Goal: Task Accomplishment & Management: Manage account settings

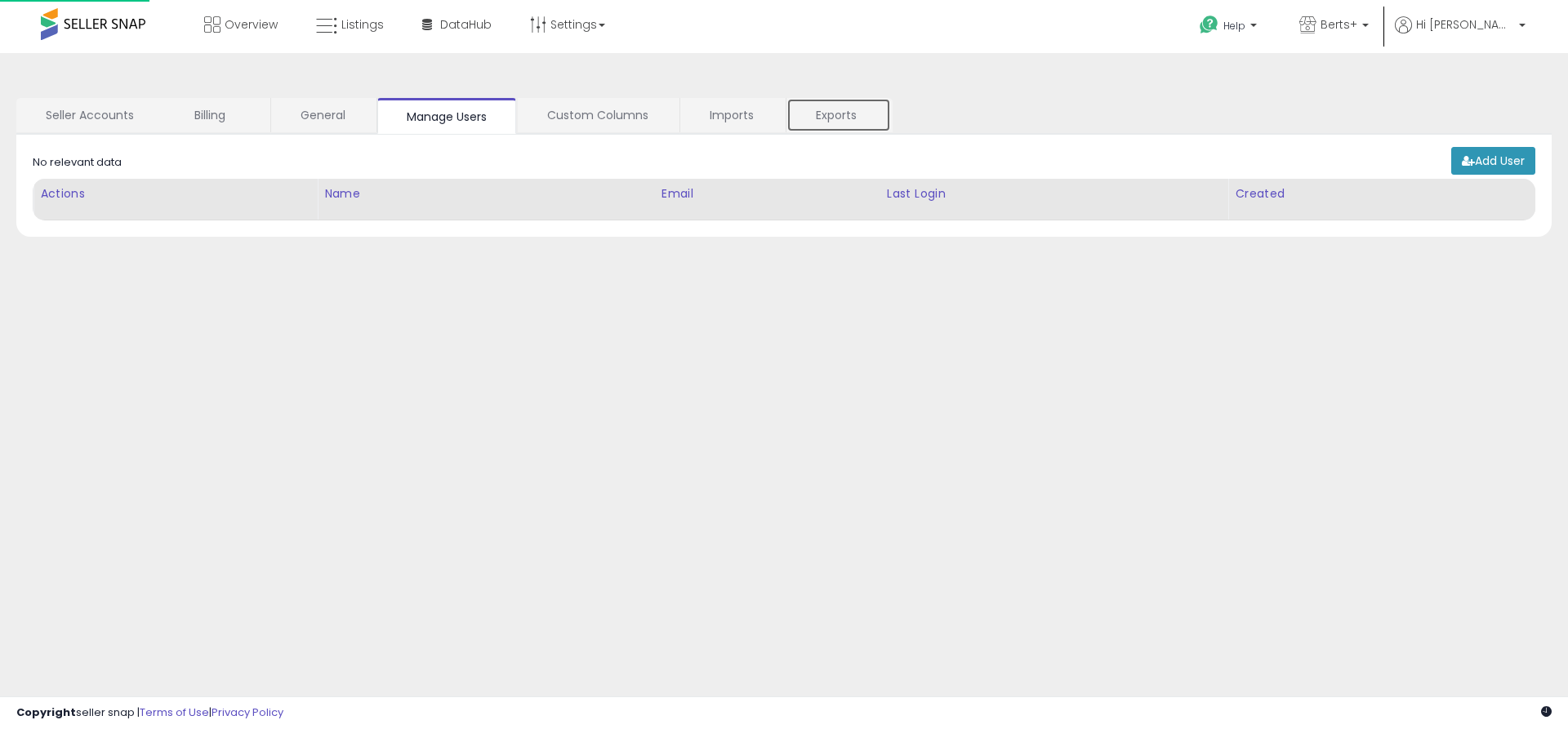
click at [838, 115] on link "Exports" at bounding box center [839, 115] width 104 height 34
click at [839, 116] on link "Exports" at bounding box center [839, 115] width 104 height 34
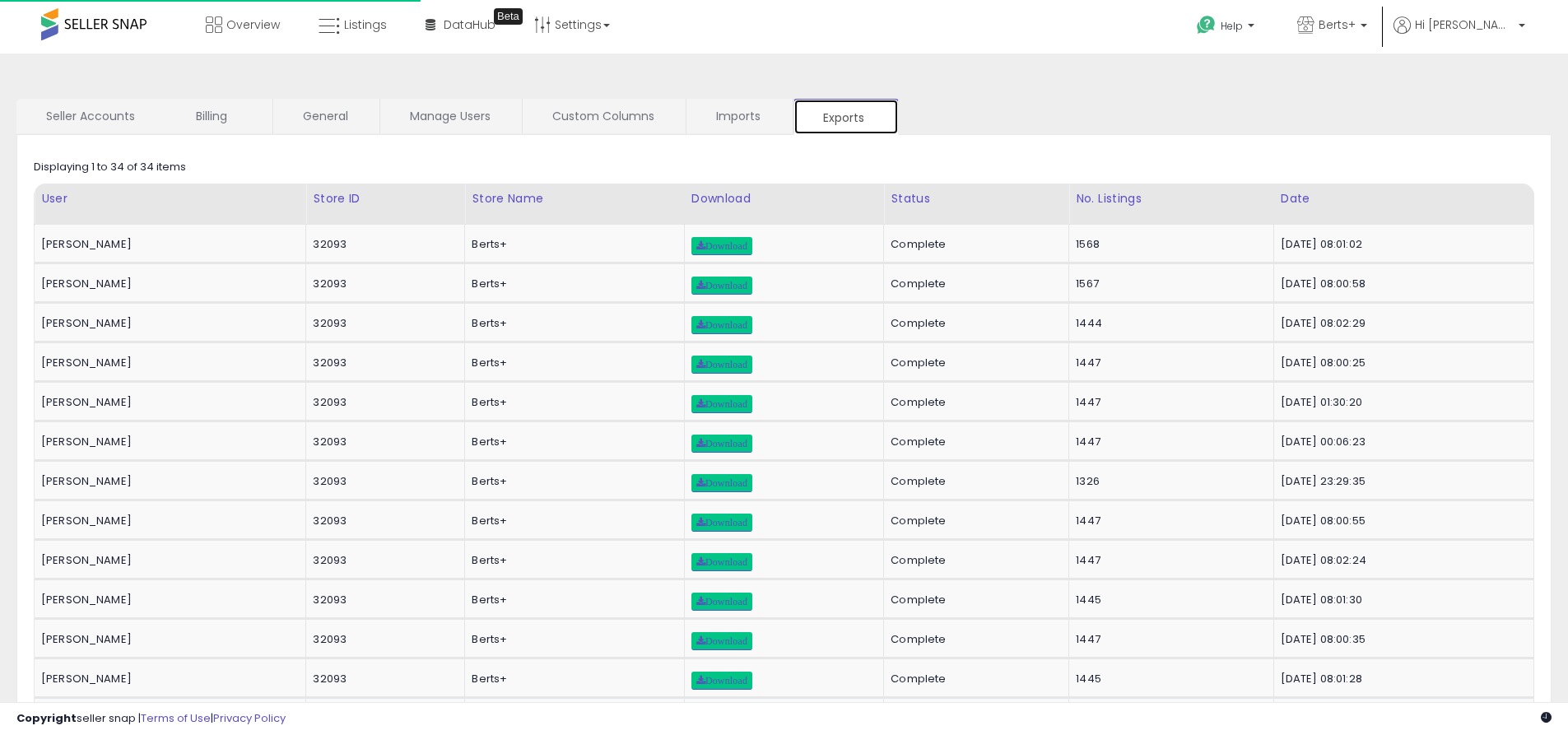
click at [845, 117] on link "Exports" at bounding box center [846, 117] width 105 height 36
